Goal: Check status: Check status

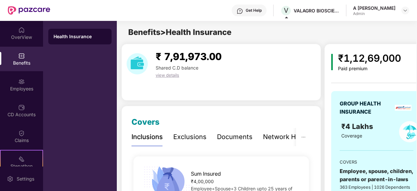
click at [18, 65] on div "Benefits" at bounding box center [21, 63] width 43 height 7
click at [16, 94] on div "Employees" at bounding box center [21, 84] width 43 height 24
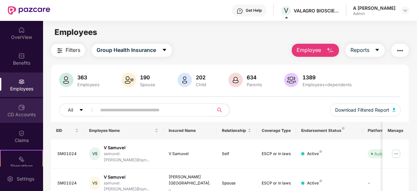
click at [19, 109] on img at bounding box center [21, 107] width 7 height 7
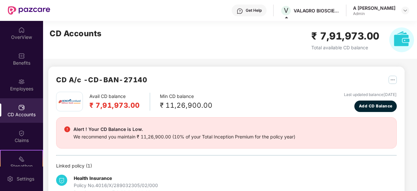
drag, startPoint x: 28, startPoint y: 114, endPoint x: 39, endPoint y: 98, distance: 19.9
click at [28, 114] on div "CD Accounts" at bounding box center [21, 114] width 43 height 7
click at [44, 98] on div "CD A/c - CD-BAN-27140 Avail CD balance ₹ 7,91,973.00 Min CD balance ₹ 11,26,900…" at bounding box center [224, 116] width 362 height 191
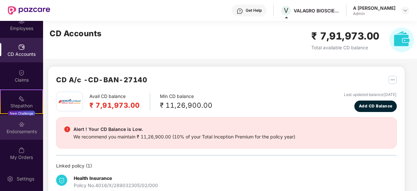
click at [25, 129] on div "Endorsements" at bounding box center [21, 131] width 43 height 7
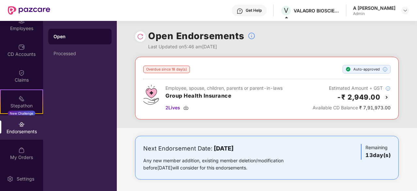
click at [86, 63] on div "Open Processed" at bounding box center [80, 106] width 74 height 170
click at [72, 50] on div "Processed" at bounding box center [79, 54] width 63 height 16
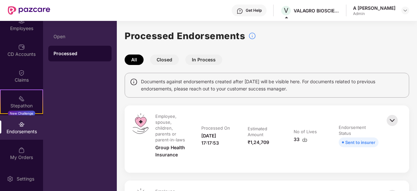
click at [218, 59] on button "In Process" at bounding box center [203, 60] width 37 height 10
click at [171, 58] on button "Closed" at bounding box center [164, 60] width 29 height 10
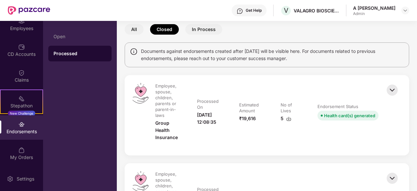
drag, startPoint x: 416, startPoint y: 77, endPoint x: 408, endPoint y: 88, distance: 13.6
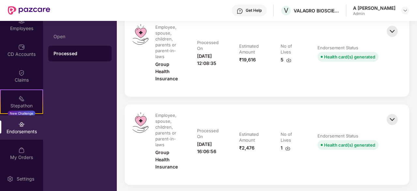
drag, startPoint x: 408, startPoint y: 86, endPoint x: 413, endPoint y: 112, distance: 25.9
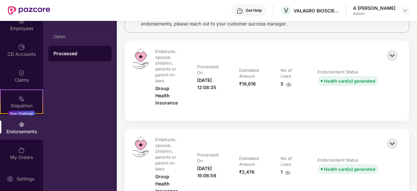
scroll to position [0, 0]
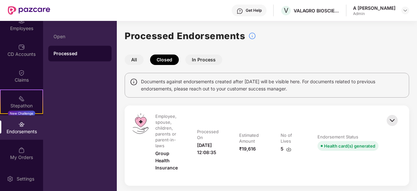
drag, startPoint x: 411, startPoint y: 105, endPoint x: 417, endPoint y: -4, distance: 109.2
click at [297, 59] on div "All Closed In Process" at bounding box center [267, 60] width 285 height 10
drag, startPoint x: 313, startPoint y: 55, endPoint x: 380, endPoint y: -28, distance: 107.2
click at [204, 56] on button "In Process" at bounding box center [203, 60] width 37 height 10
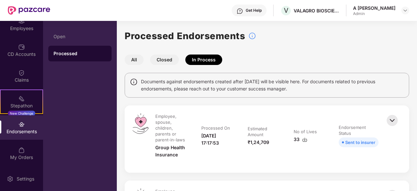
click at [312, 58] on div "All Closed In Process" at bounding box center [267, 60] width 285 height 10
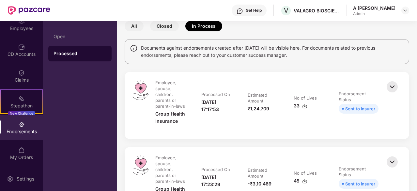
drag, startPoint x: 367, startPoint y: 49, endPoint x: 361, endPoint y: 80, distance: 31.5
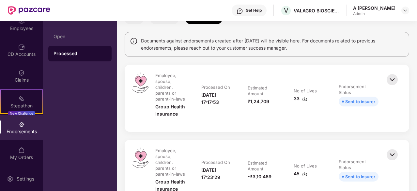
click at [359, 105] on span "Sent to insurer" at bounding box center [359, 102] width 40 height 10
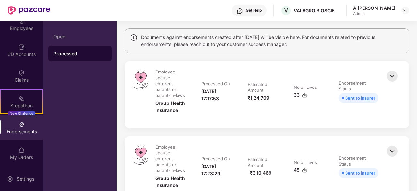
scroll to position [50, 0]
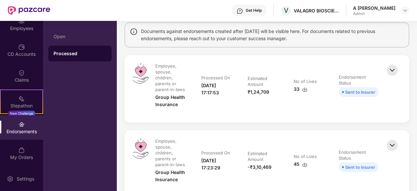
drag, startPoint x: 379, startPoint y: 109, endPoint x: 368, endPoint y: 111, distance: 11.1
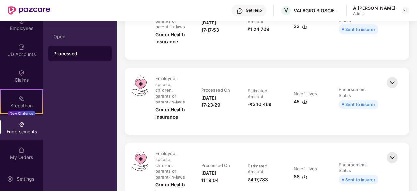
scroll to position [0, 0]
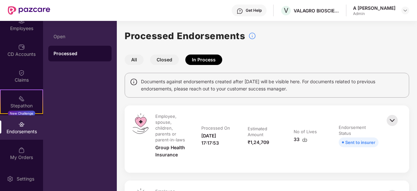
drag, startPoint x: 370, startPoint y: 106, endPoint x: 346, endPoint y: -4, distance: 113.1
click at [27, 31] on div "Employees" at bounding box center [21, 28] width 43 height 7
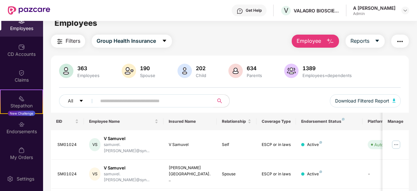
scroll to position [37, 0]
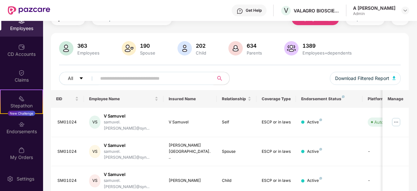
drag, startPoint x: 412, startPoint y: 129, endPoint x: 414, endPoint y: 165, distance: 36.6
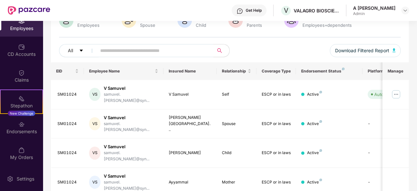
scroll to position [220, 0]
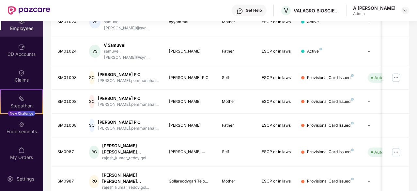
drag, startPoint x: 404, startPoint y: 114, endPoint x: 402, endPoint y: 202, distance: 88.1
